Goal: Transaction & Acquisition: Purchase product/service

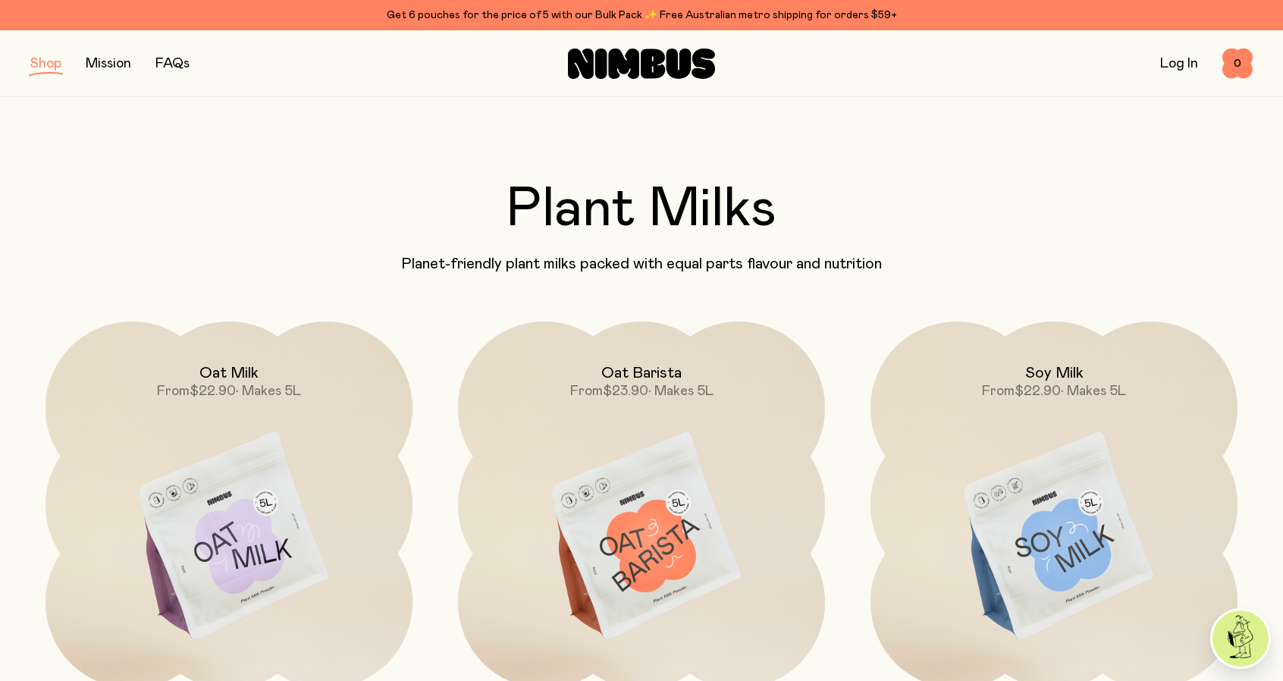
scroll to position [196, 0]
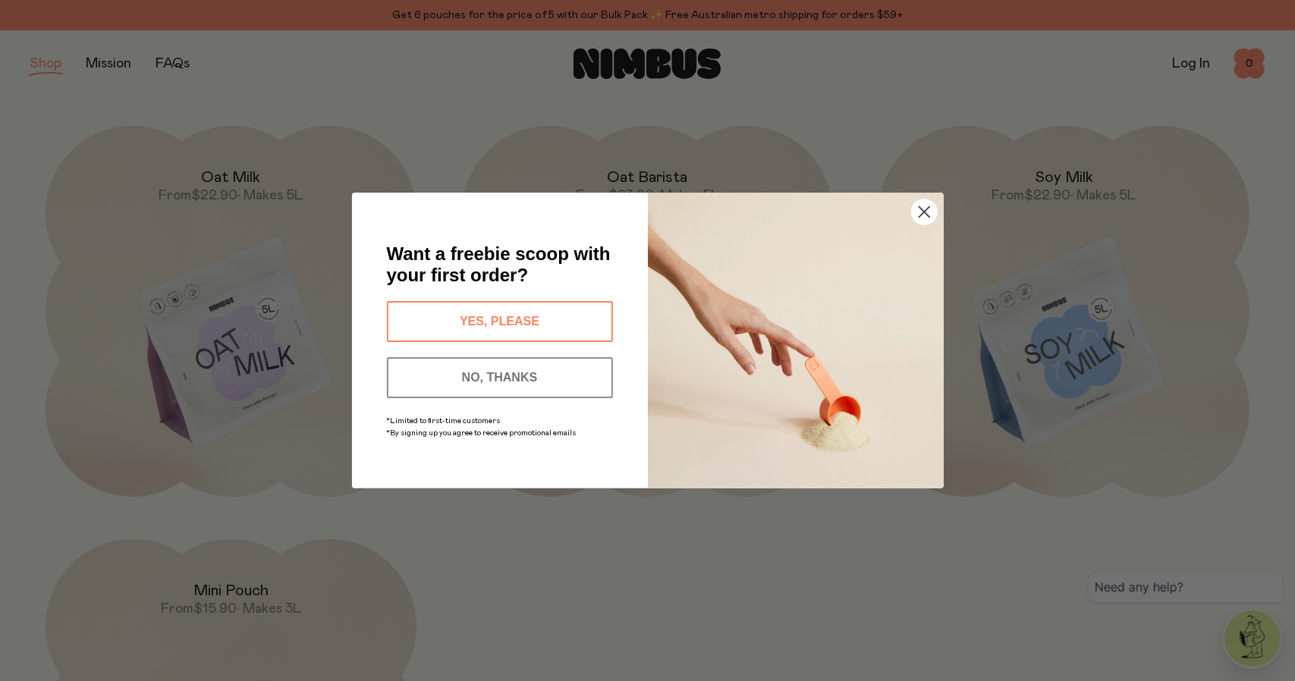
click at [917, 217] on circle "Close dialog" at bounding box center [923, 211] width 25 height 25
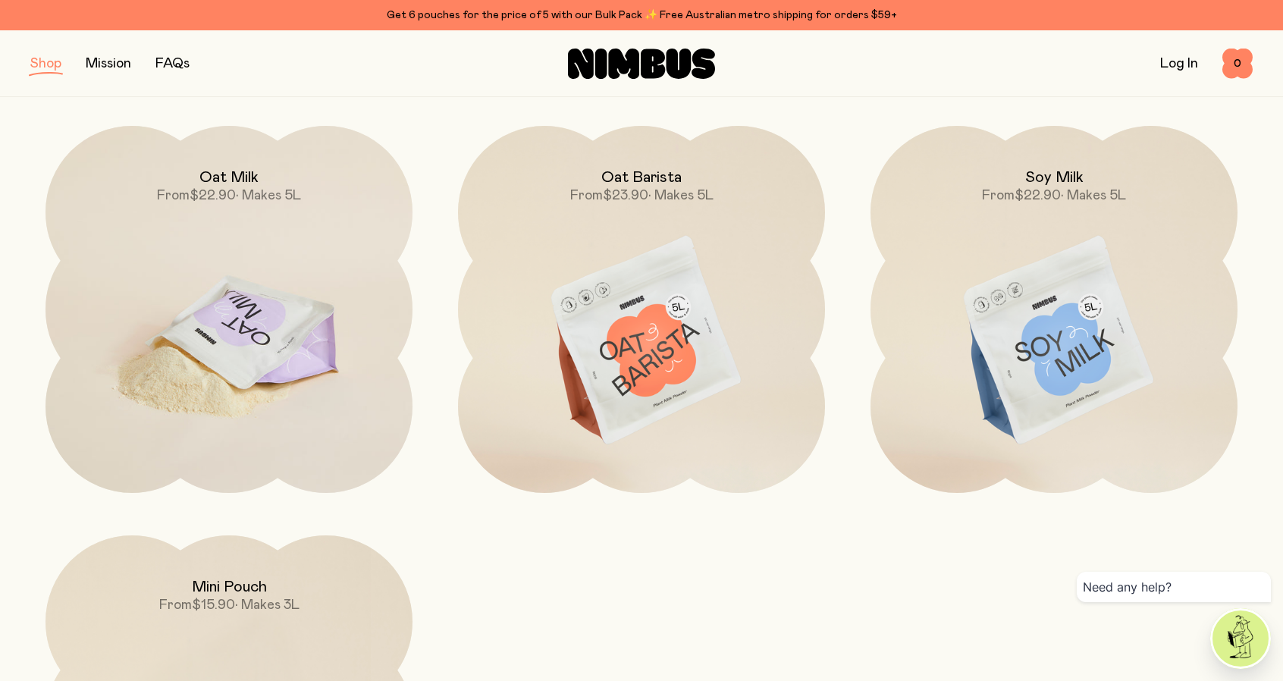
click at [296, 344] on img at bounding box center [229, 342] width 367 height 432
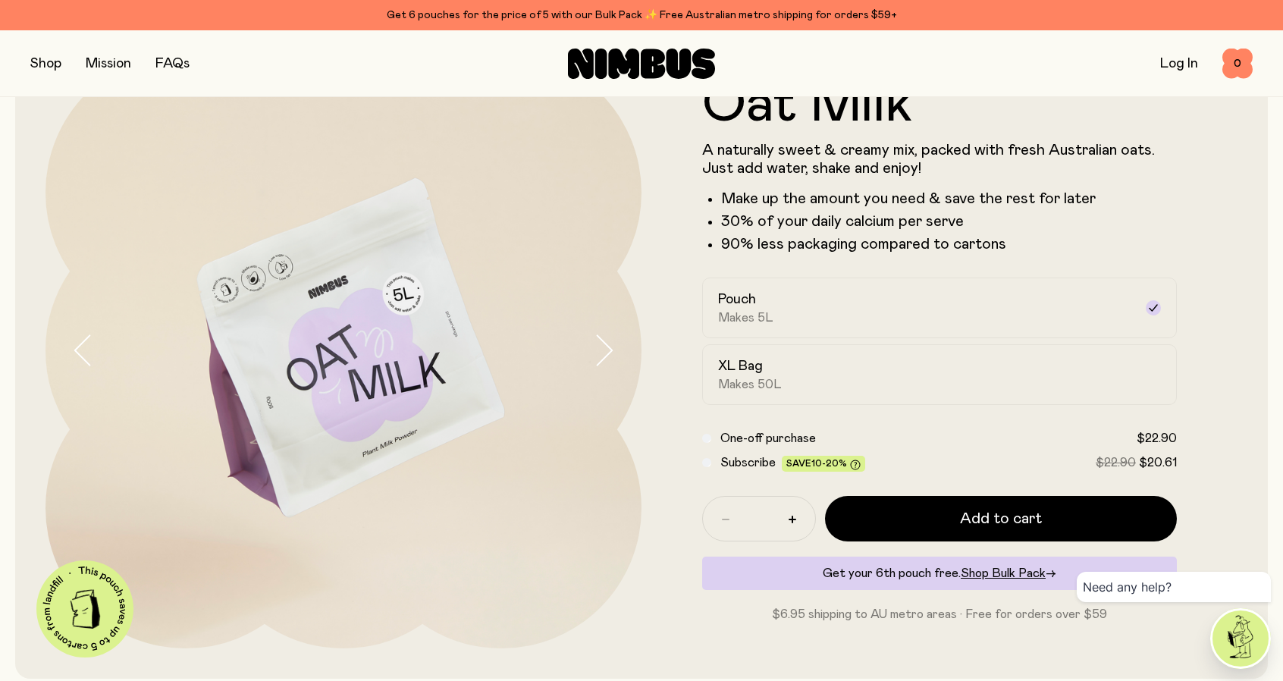
scroll to position [99, 0]
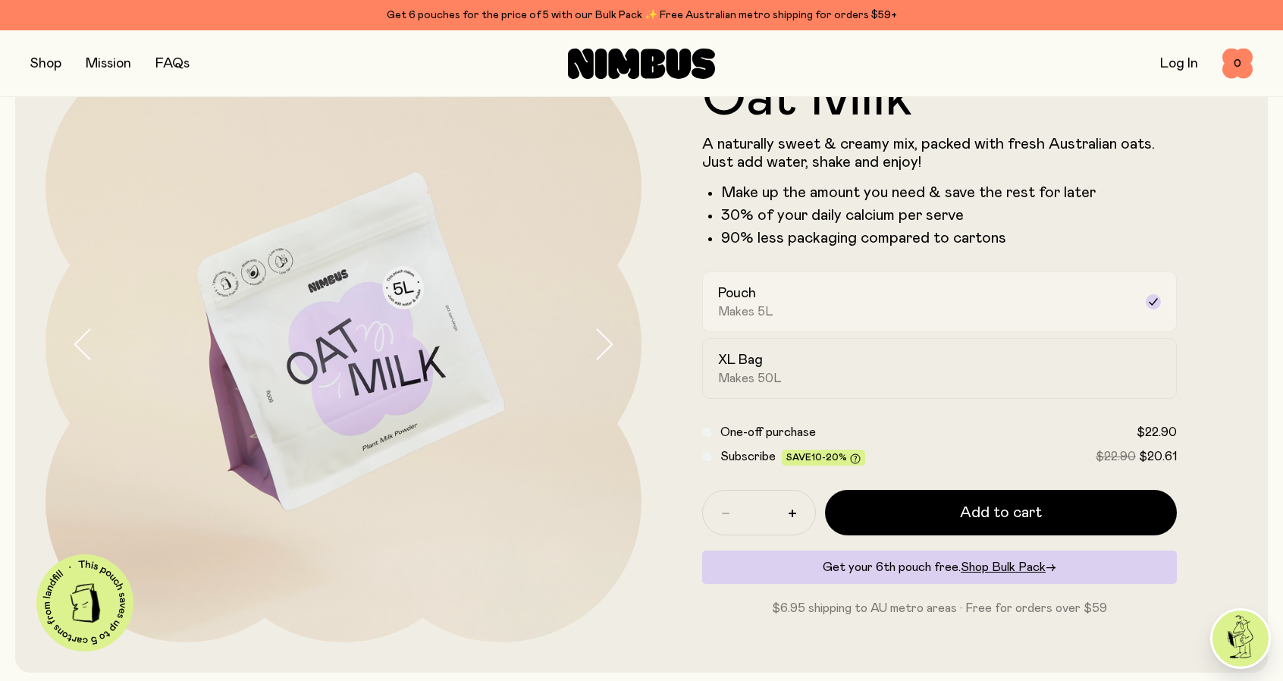
click at [805, 288] on div "Pouch Makes 5L" at bounding box center [926, 301] width 416 height 35
click at [801, 513] on button "button" at bounding box center [792, 513] width 24 height 24
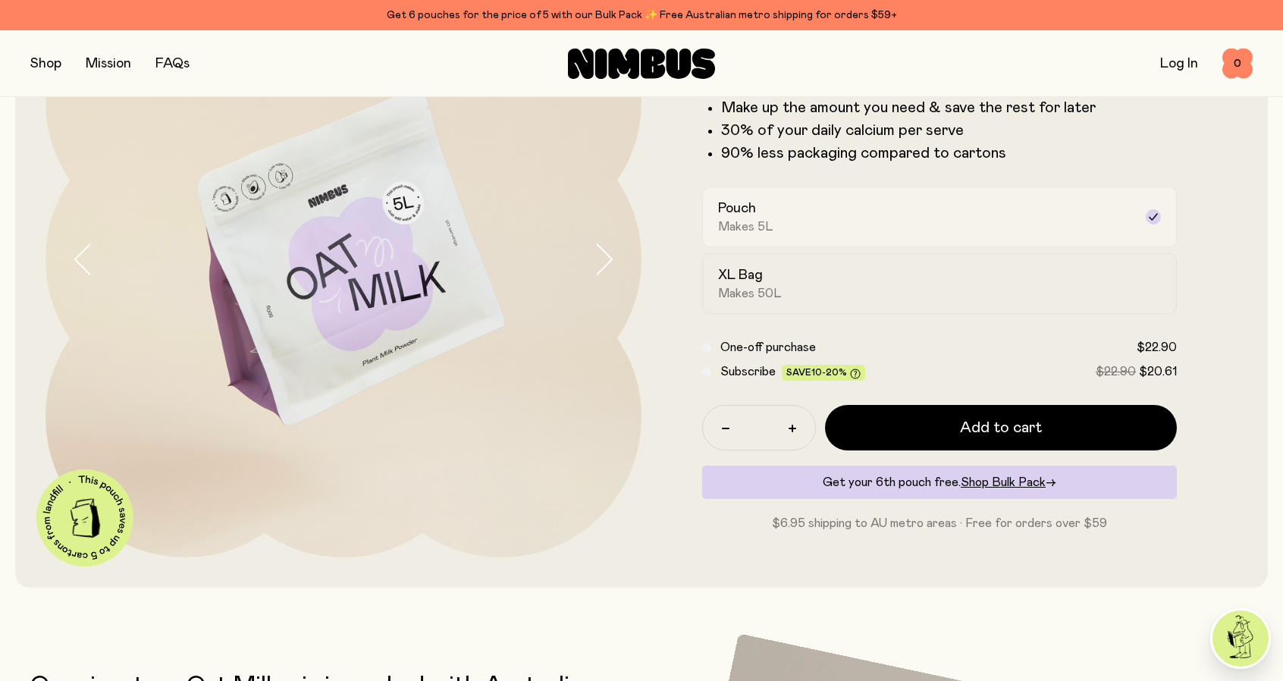
scroll to position [0, 0]
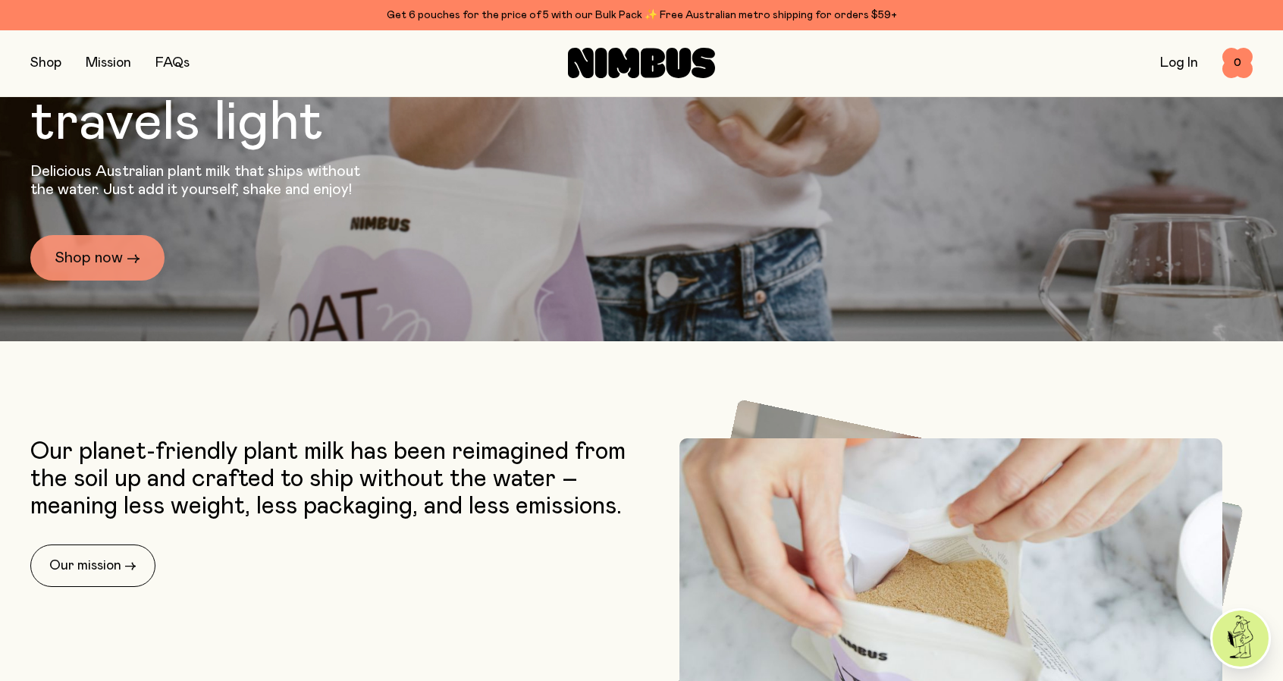
scroll to position [372, 0]
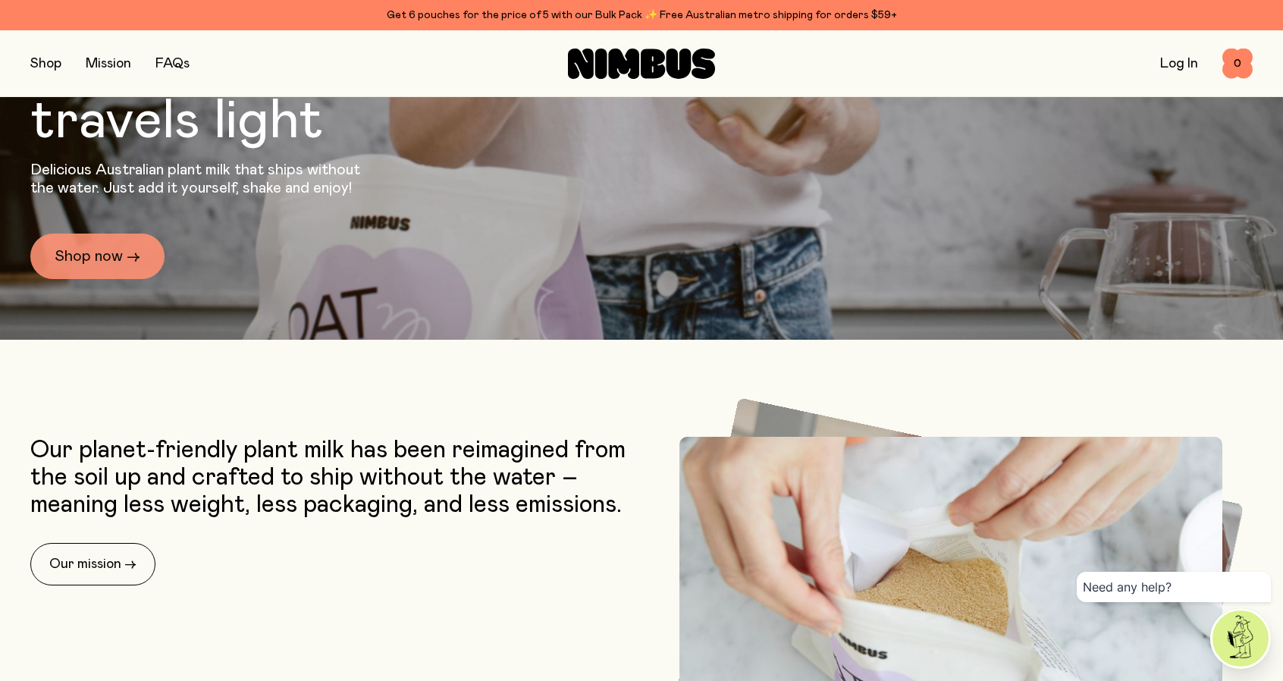
click at [107, 237] on link "Shop now →" at bounding box center [97, 257] width 134 height 46
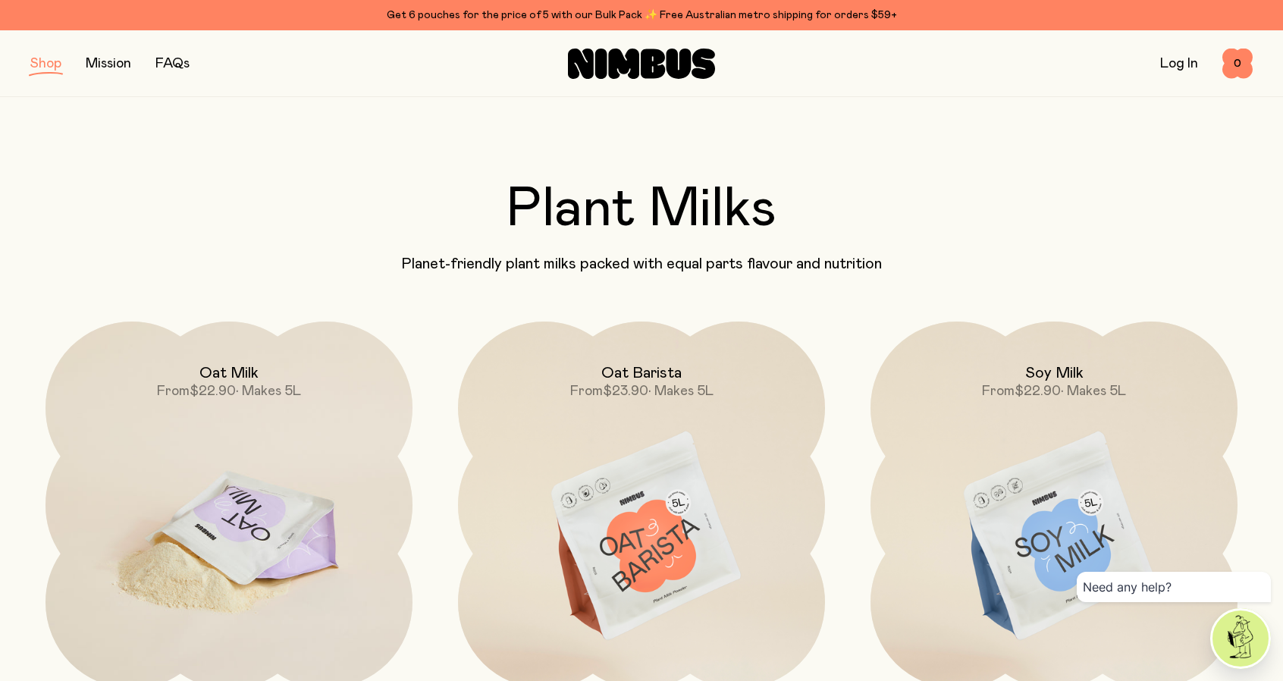
click at [261, 505] on img at bounding box center [229, 538] width 367 height 432
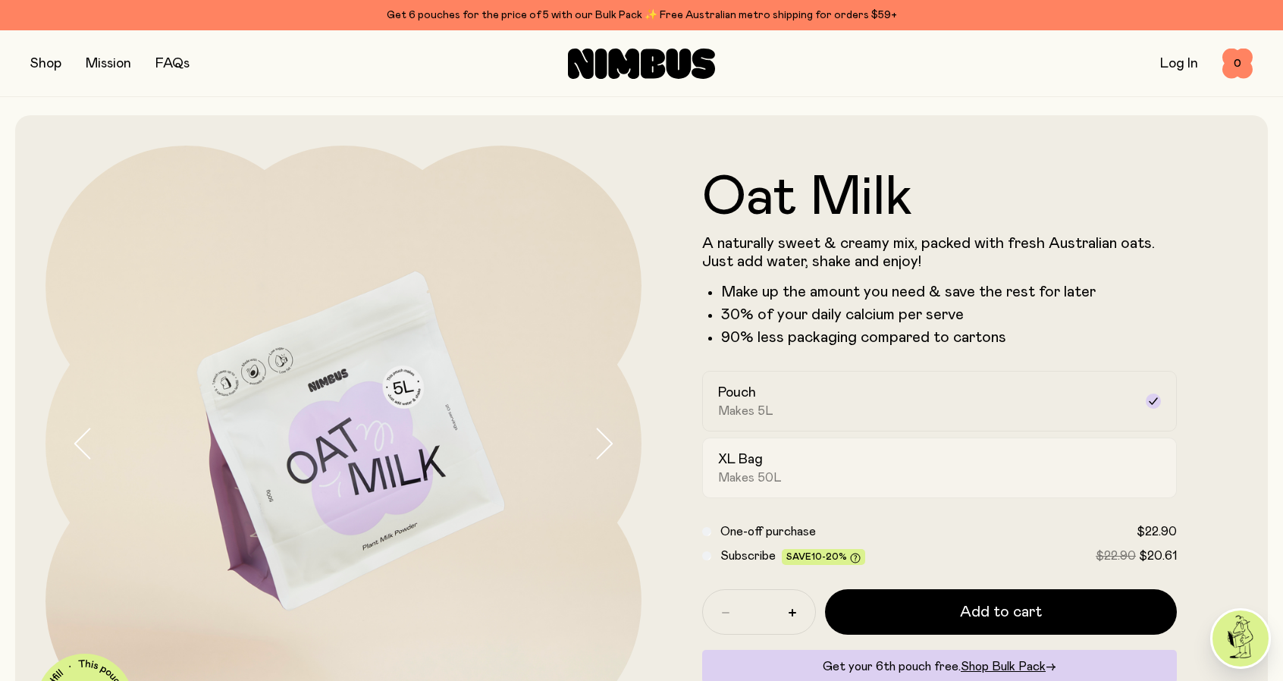
click at [769, 466] on div "XL Bag Makes 50L" at bounding box center [926, 468] width 416 height 35
